Goal: Find specific page/section: Find specific page/section

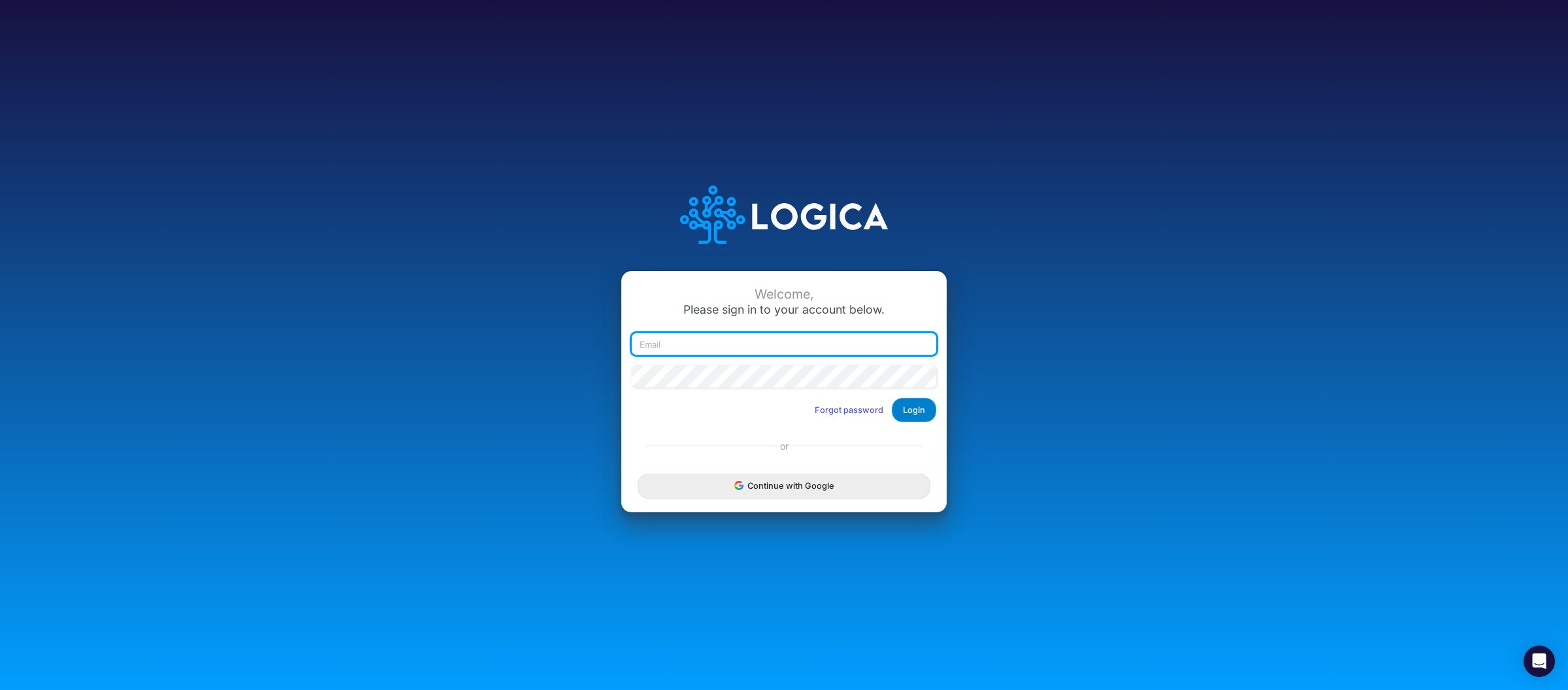
type input "[PERSON_NAME][EMAIL_ADDRESS][DOMAIN_NAME]"
click at [915, 406] on button "Login" at bounding box center [914, 410] width 44 height 24
click at [1132, 241] on div "Welcome, Please sign in to your account below. [PERSON_NAME][EMAIL_ADDRESS][DOM…" at bounding box center [783, 345] width 1045 height 373
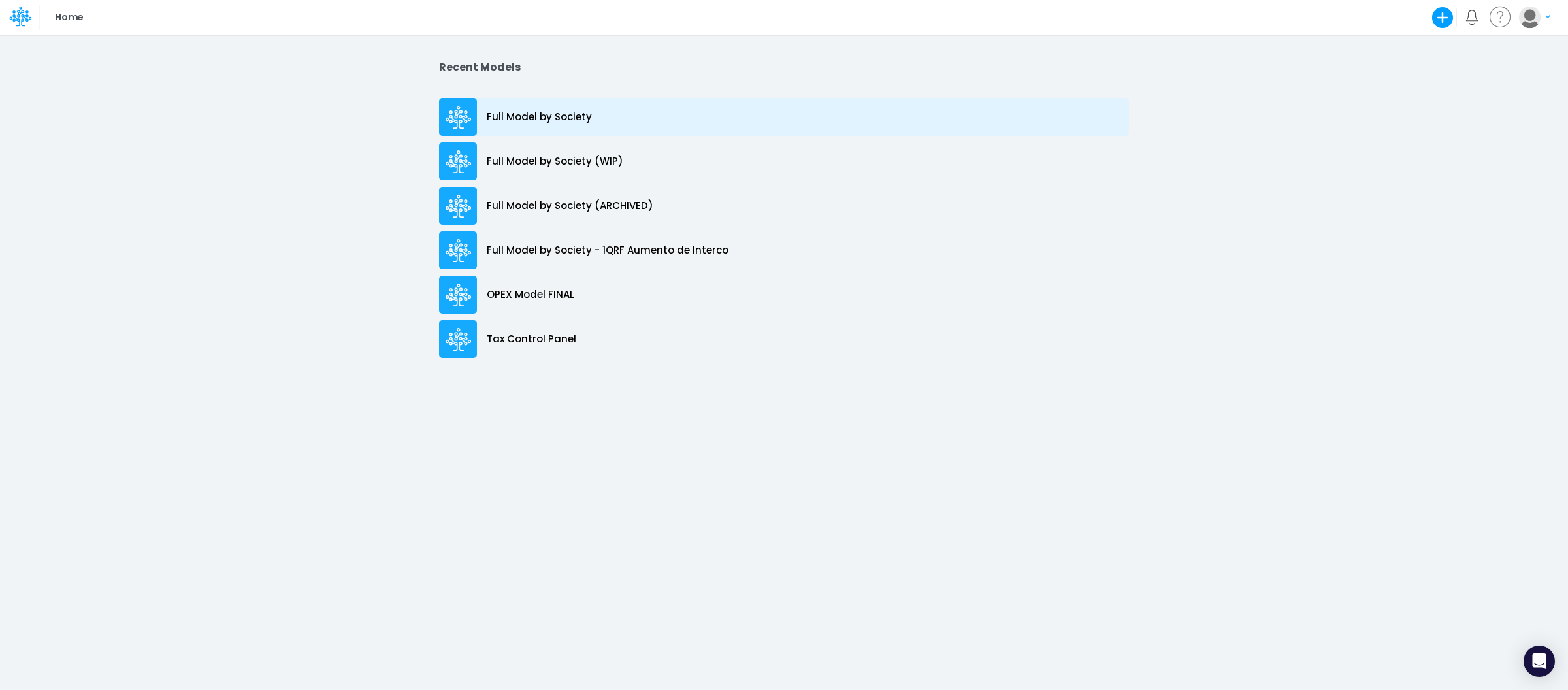
click at [594, 121] on div "Full Model by Society" at bounding box center [784, 117] width 690 height 38
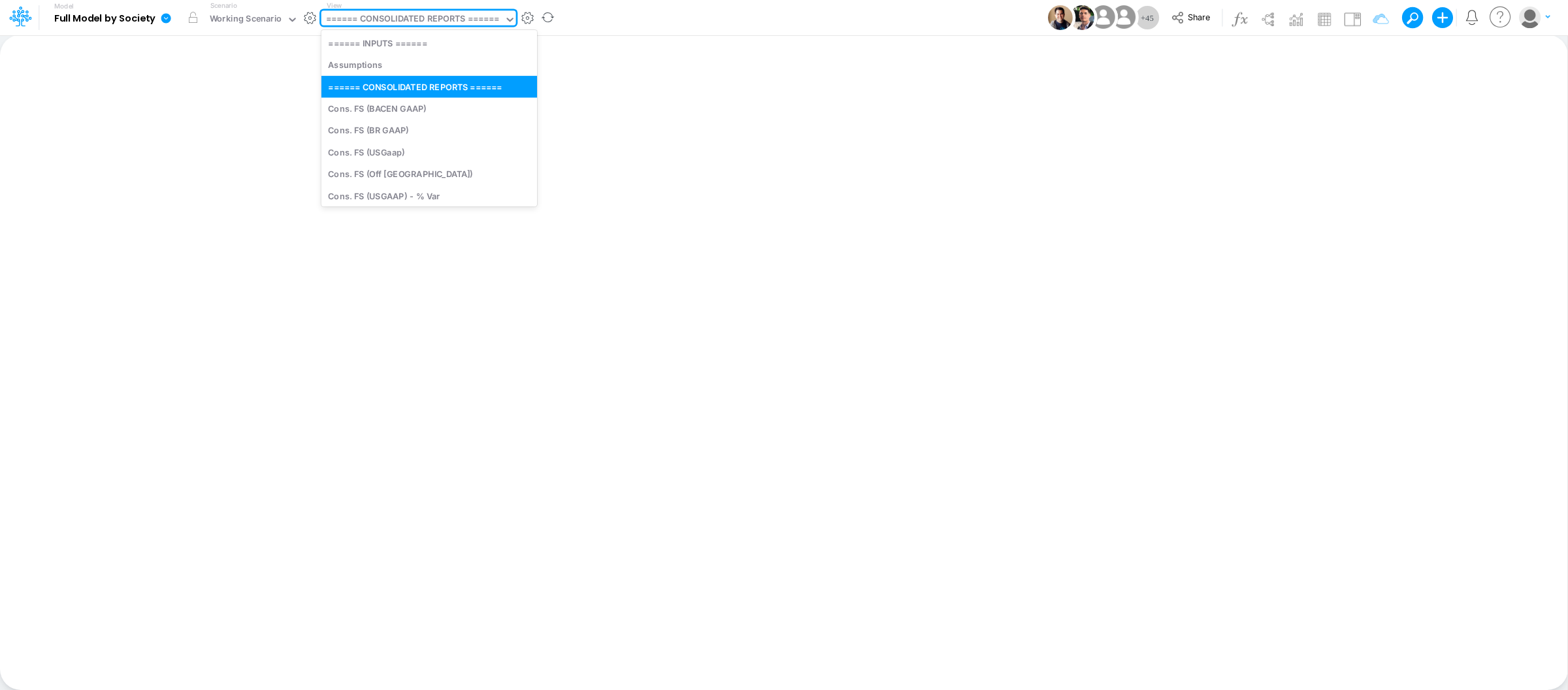
click at [421, 20] on div "====== CONSOLIDATED REPORTS ======" at bounding box center [412, 19] width 173 height 15
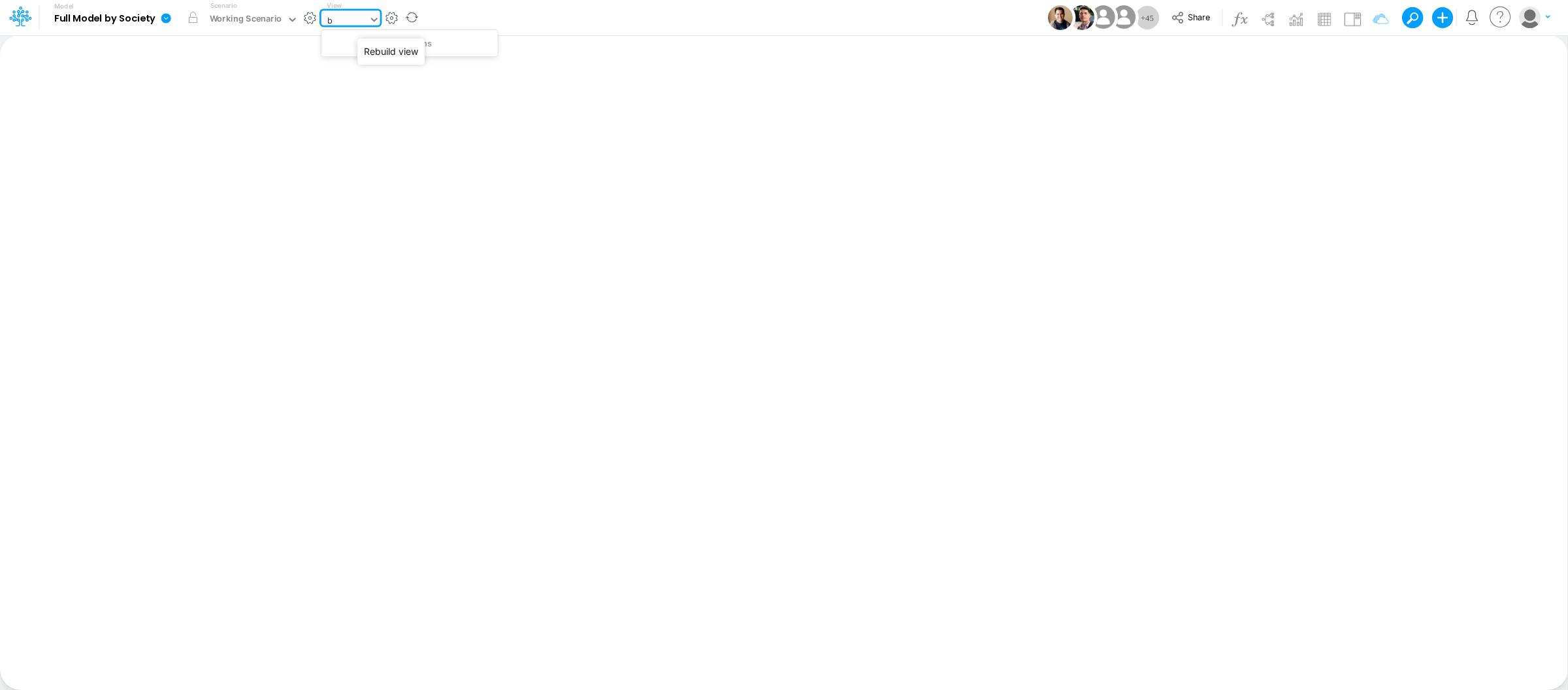
type input "bs"
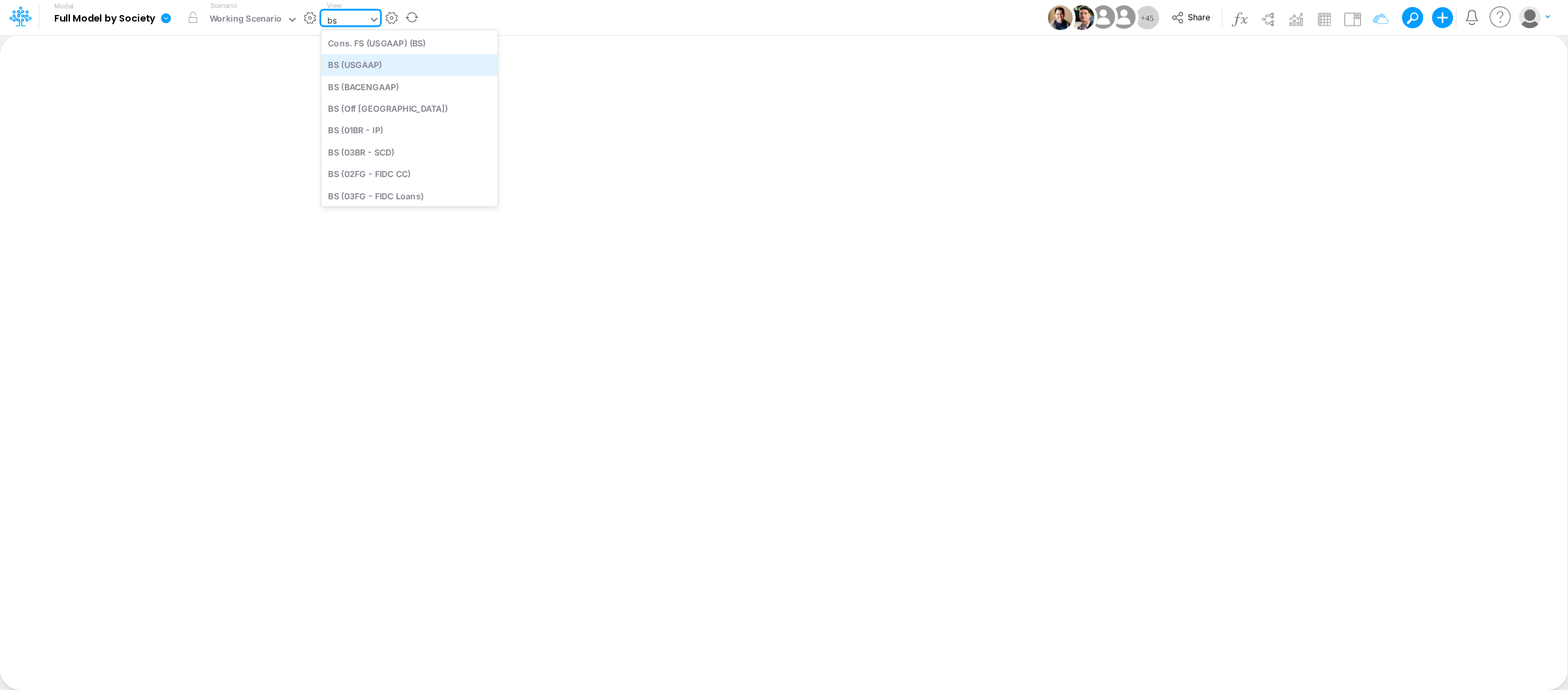
click at [367, 58] on div "BS (USGAAP)" at bounding box center [410, 65] width 176 height 22
type input "BS (USGAAP) - Detailed"
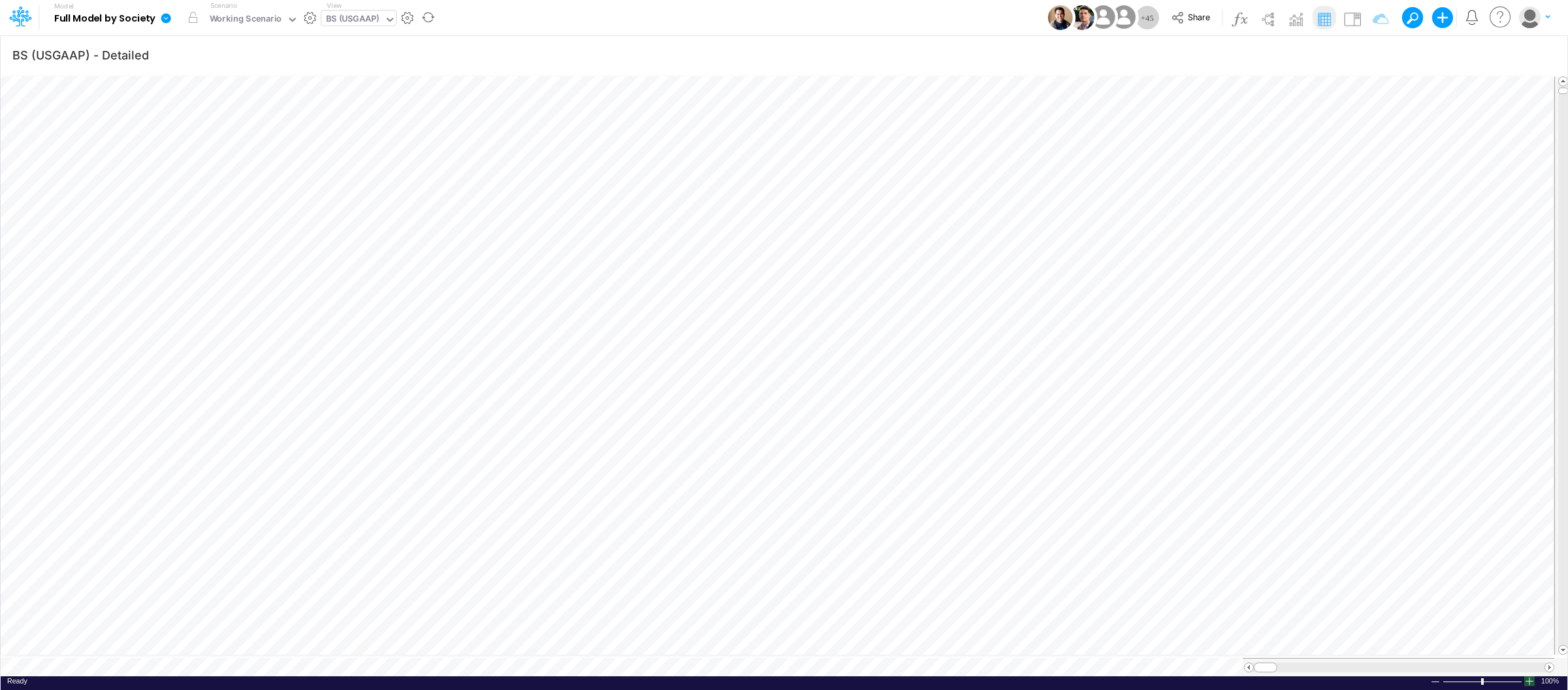
click at [1528, 676] on div at bounding box center [1529, 680] width 10 height 10
click at [1526, 676] on div at bounding box center [1529, 680] width 10 height 10
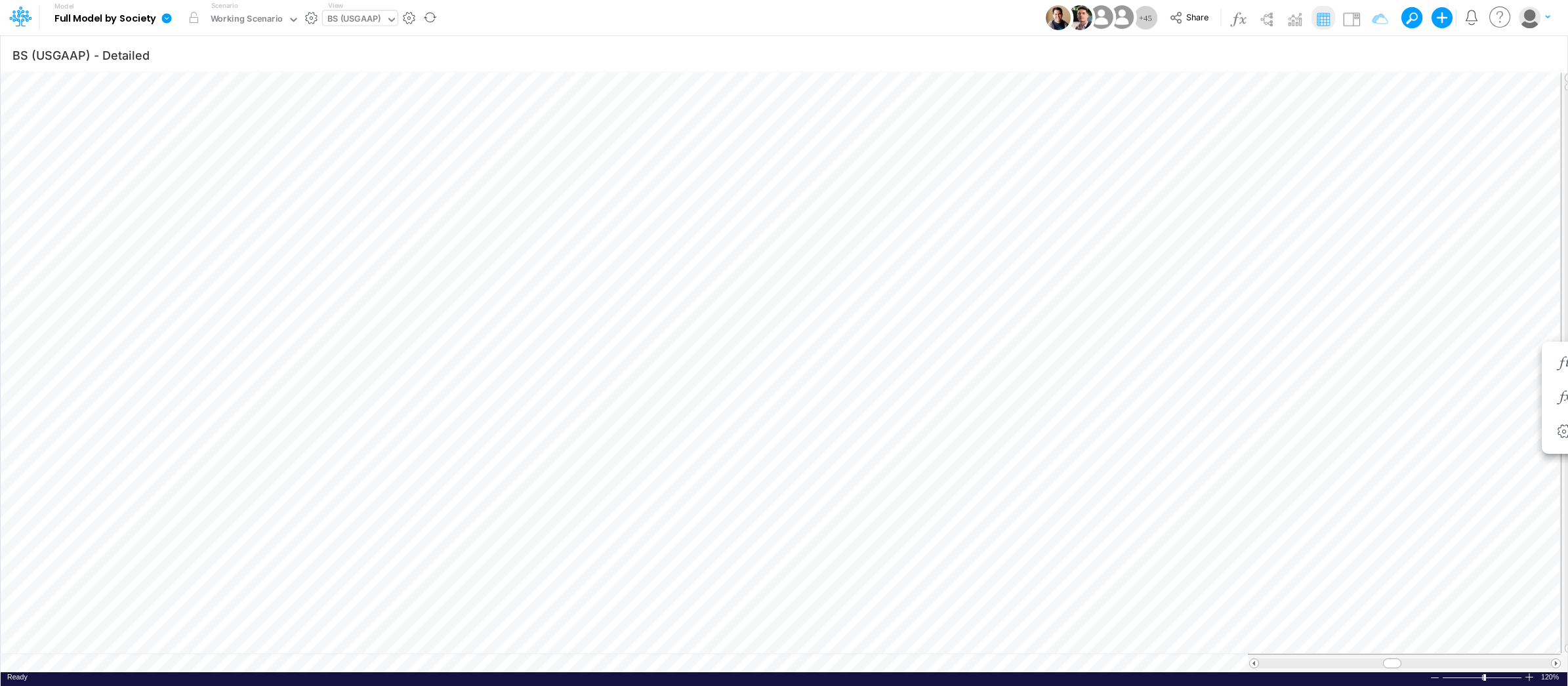
scroll to position [0, 1]
